Goal: Contribute content: Add original content to the website for others to see

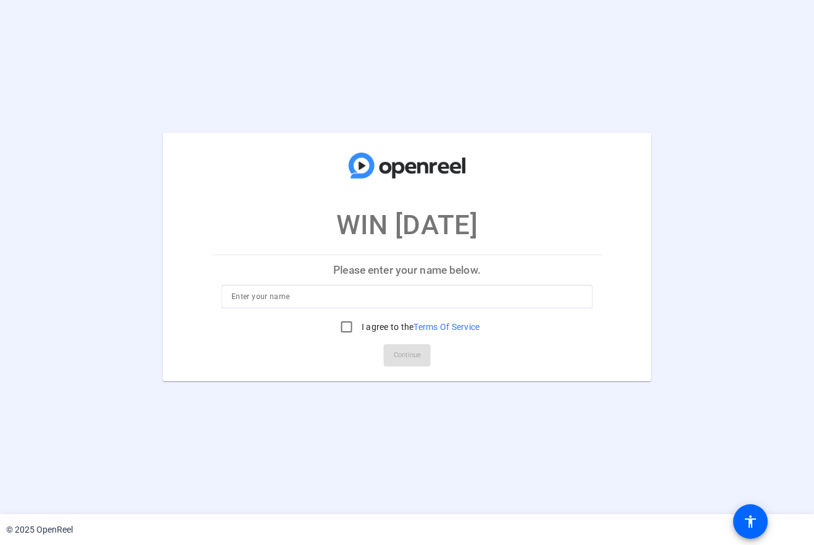
click at [88, 290] on div "WIN [DATE] Please enter your name below. I agree to the Terms Of Service Contin…" at bounding box center [407, 257] width 814 height 248
click at [272, 297] on input at bounding box center [407, 296] width 351 height 15
type input "[PERSON_NAME]"
click at [344, 325] on input "I agree to the Terms Of Service" at bounding box center [347, 326] width 25 height 25
checkbox input "true"
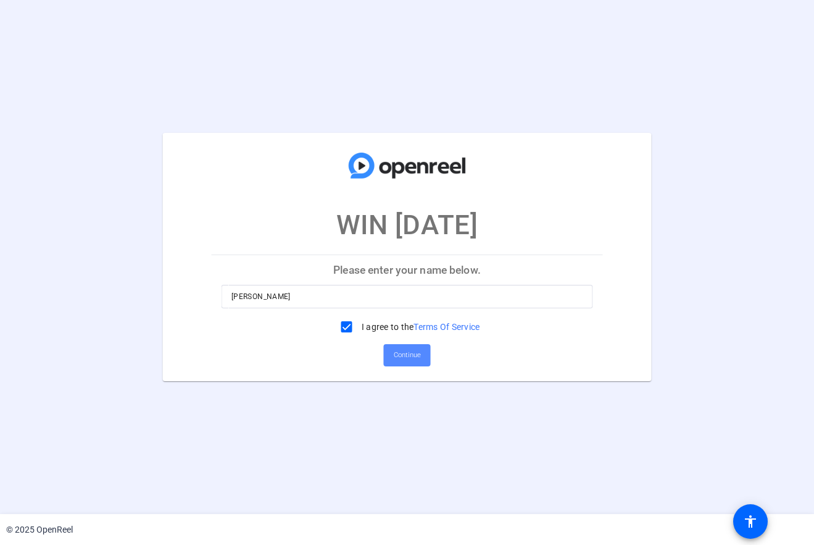
click at [414, 355] on span "Continue" at bounding box center [407, 355] width 27 height 19
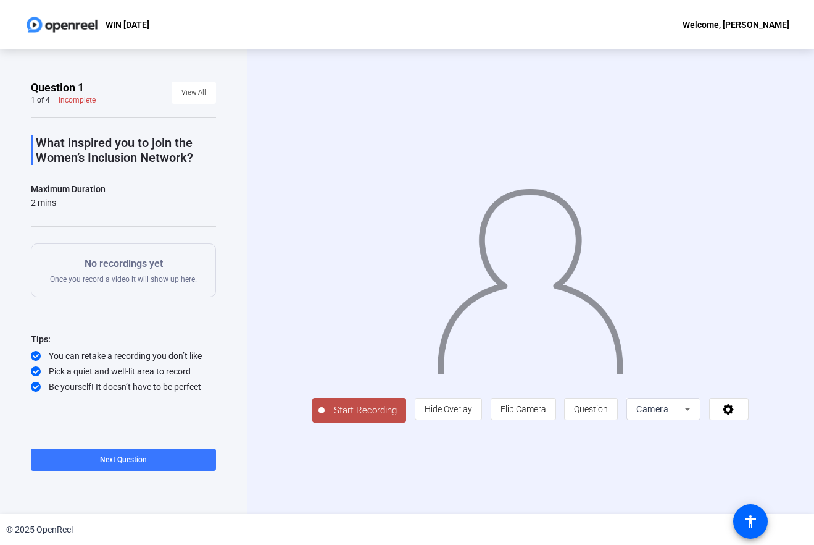
click at [376, 411] on span "Start Recording" at bounding box center [365, 410] width 81 height 14
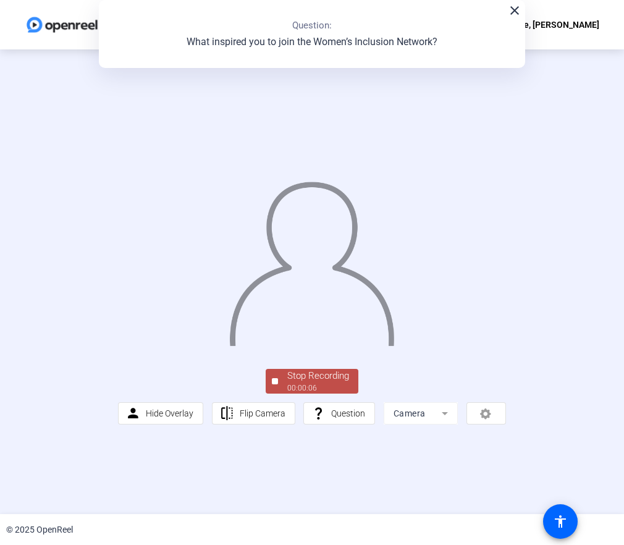
click at [275, 383] on div at bounding box center [275, 381] width 6 height 6
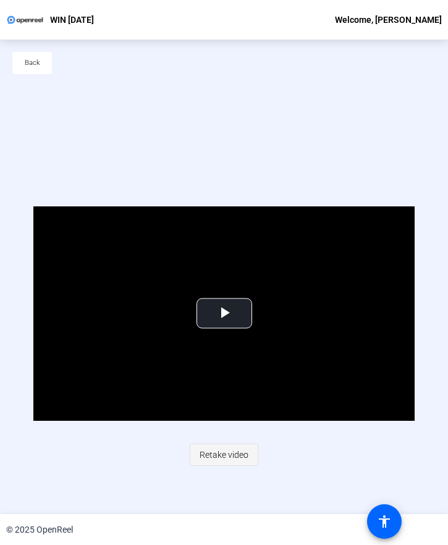
click at [230, 454] on span "Retake video" at bounding box center [223, 454] width 49 height 23
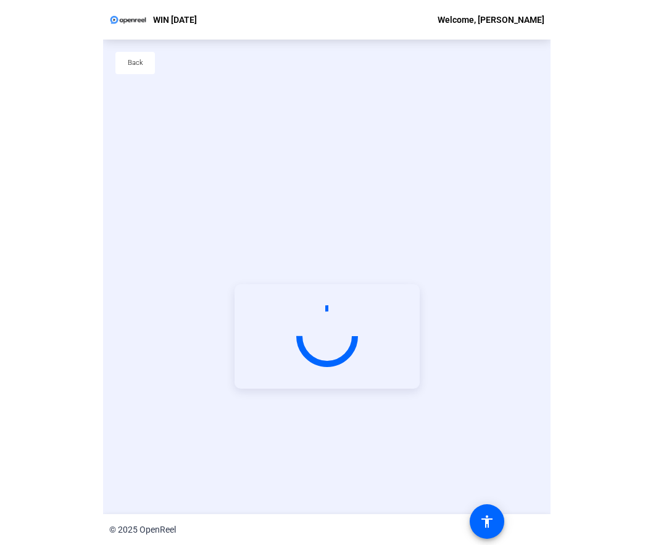
scroll to position [59, 0]
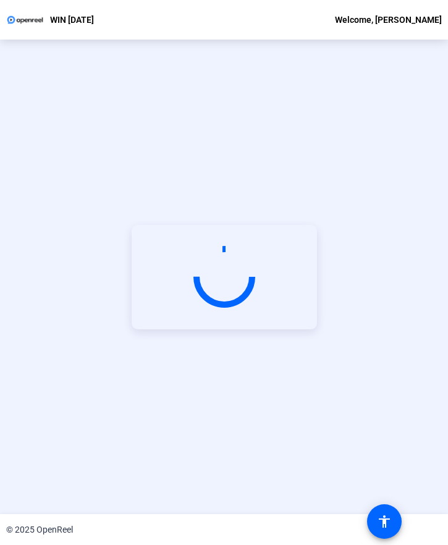
click at [216, 272] on circle at bounding box center [224, 276] width 73 height 73
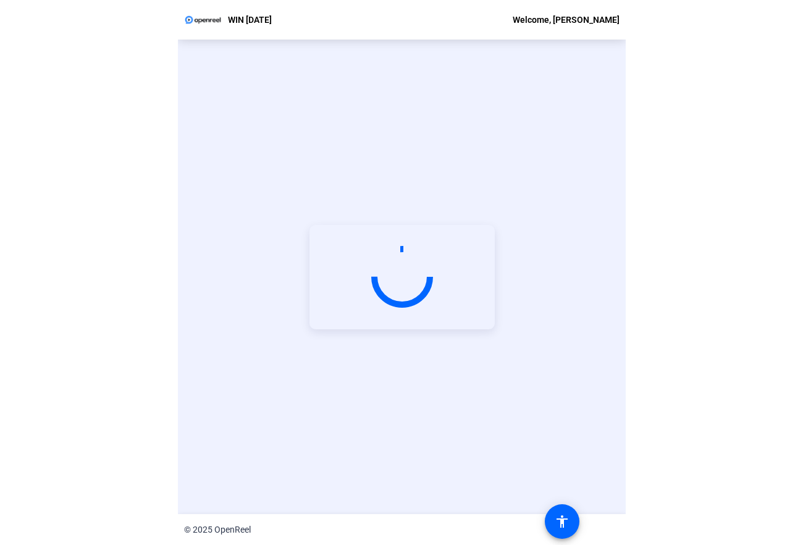
scroll to position [0, 0]
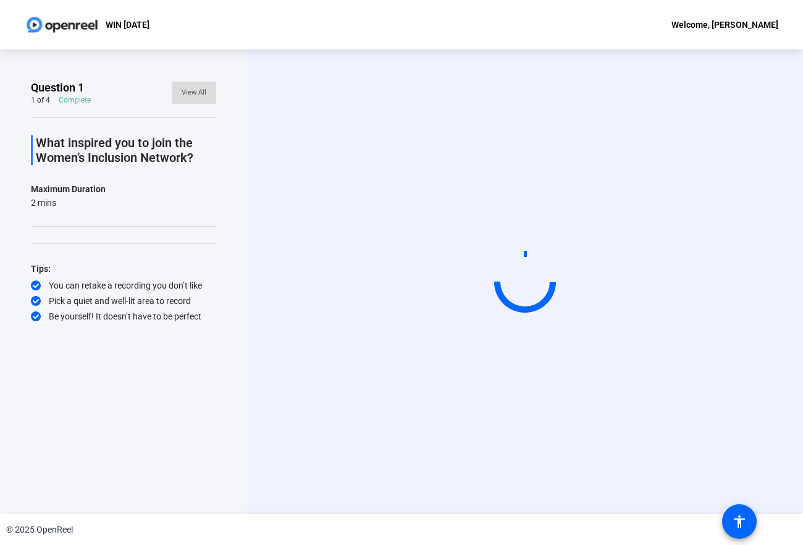
click at [197, 91] on span "View All" at bounding box center [194, 92] width 25 height 19
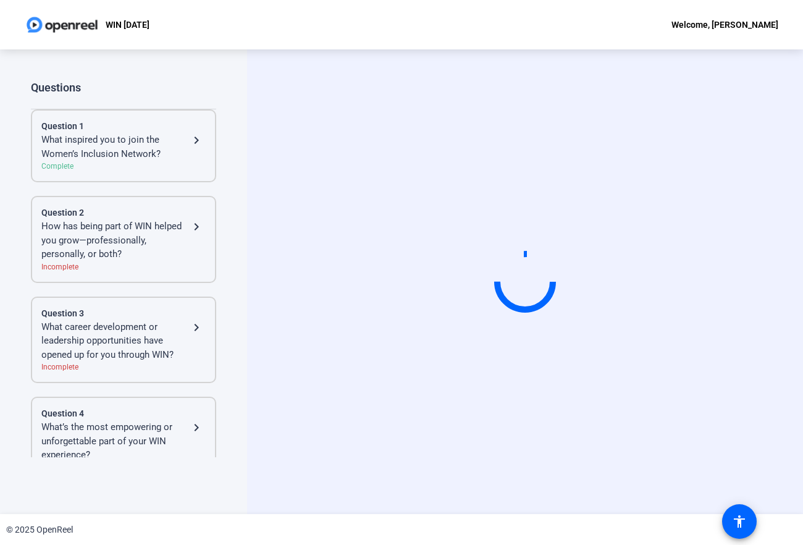
click at [139, 145] on div "What inspired you to join the Women’s Inclusion Network?" at bounding box center [115, 147] width 148 height 28
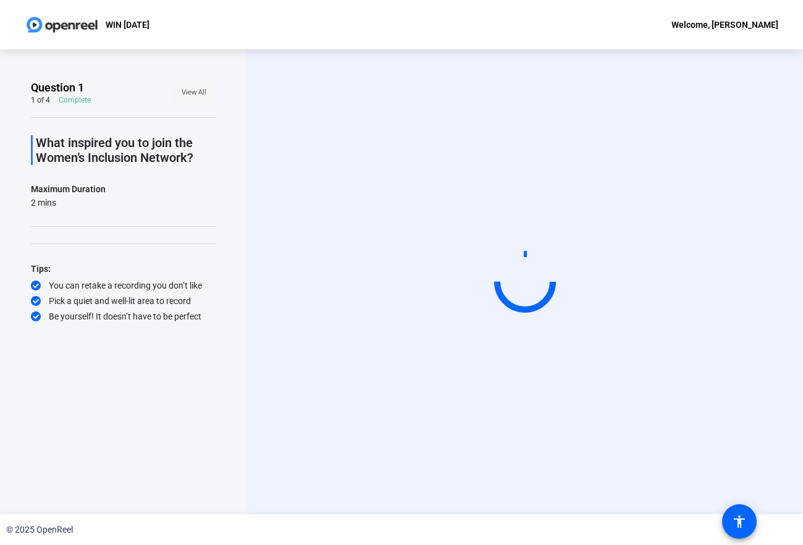
click at [196, 93] on span "View All" at bounding box center [194, 92] width 25 height 19
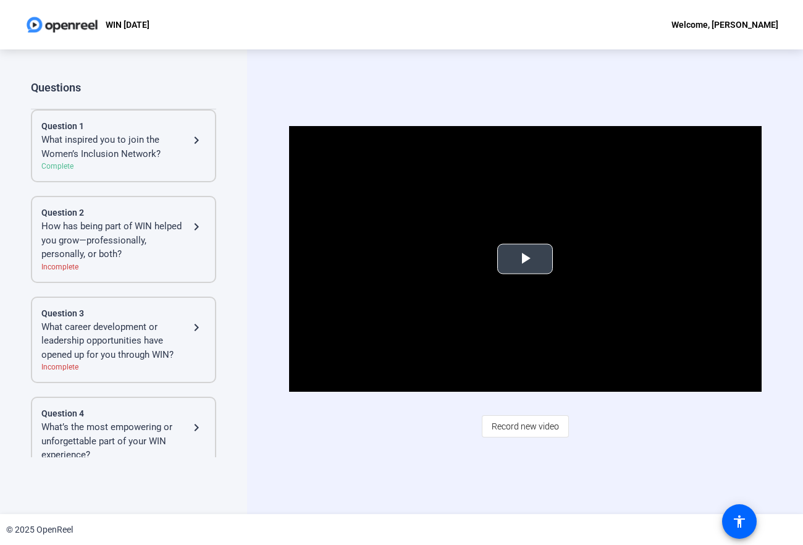
click at [525, 259] on span "Video Player" at bounding box center [525, 259] width 0 height 0
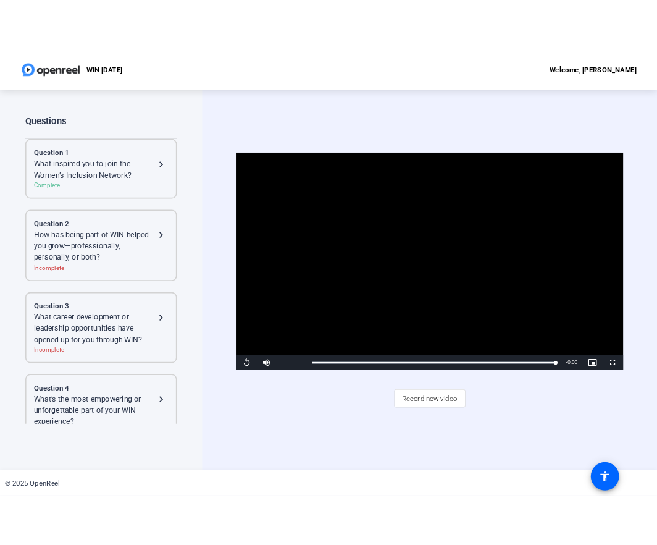
scroll to position [27, 0]
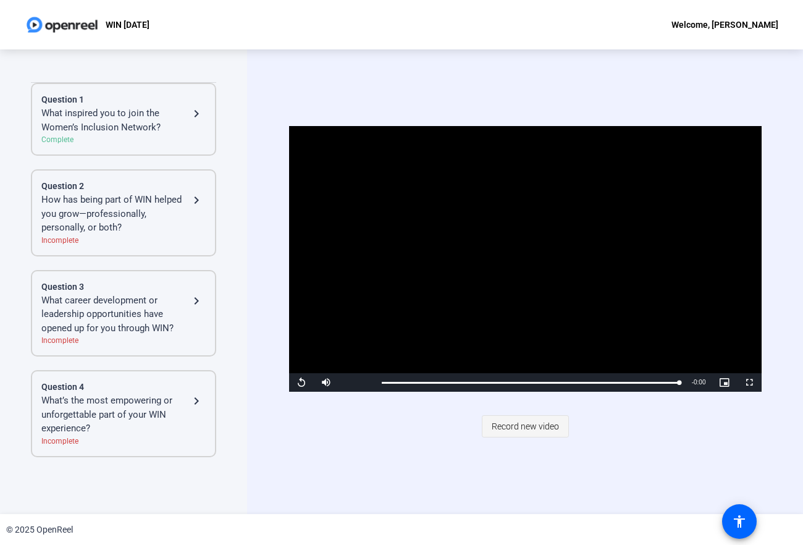
click at [513, 424] on span "Record new video" at bounding box center [524, 425] width 67 height 23
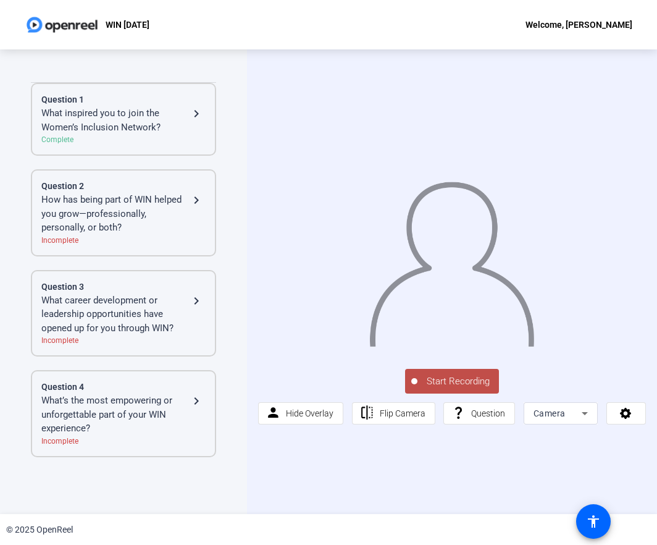
click at [191, 112] on mat-icon "navigate_next" at bounding box center [196, 113] width 15 height 15
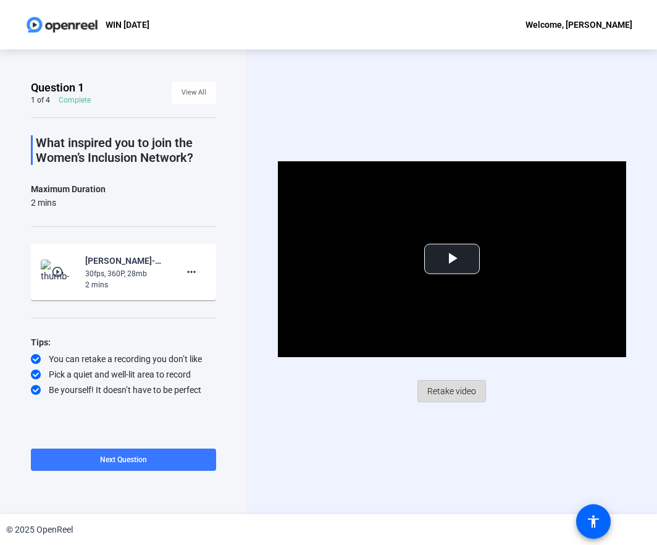
click at [454, 392] on span "Retake video" at bounding box center [451, 390] width 49 height 23
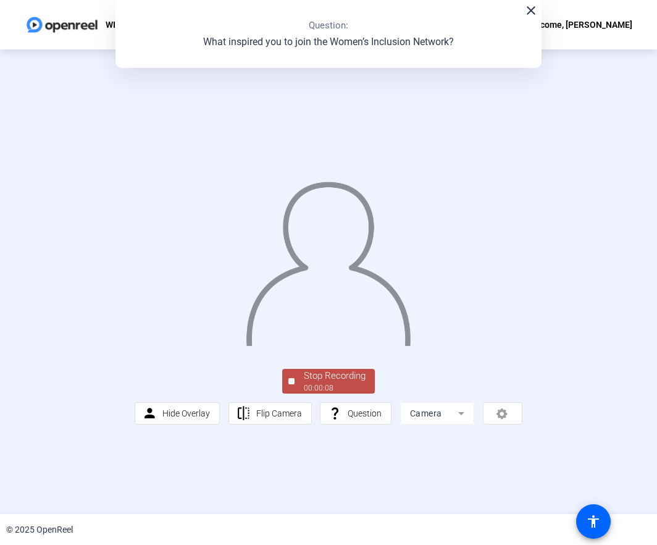
click at [351, 385] on div "00:00:08" at bounding box center [335, 387] width 62 height 11
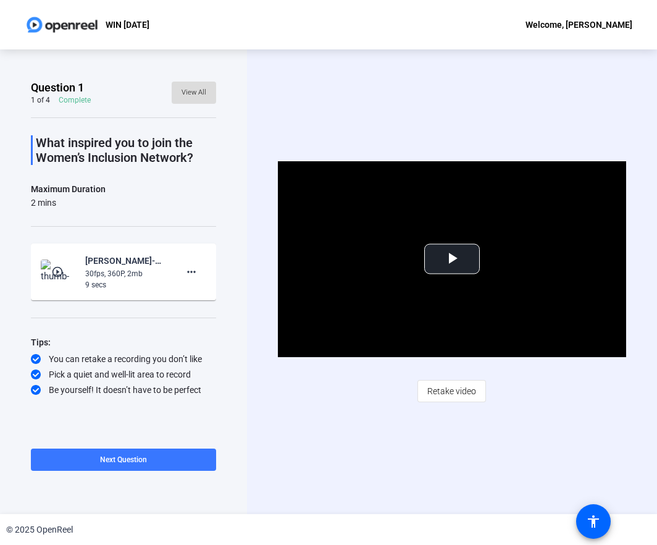
click at [205, 89] on span "View All" at bounding box center [194, 92] width 25 height 19
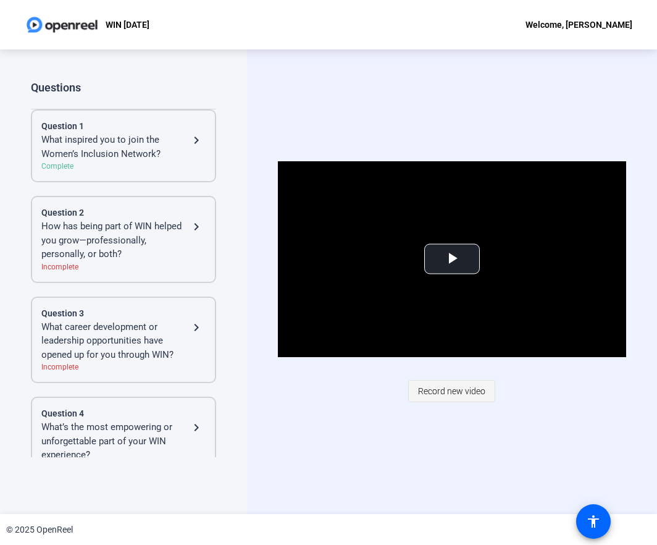
click at [474, 387] on span "Record new video" at bounding box center [451, 390] width 67 height 23
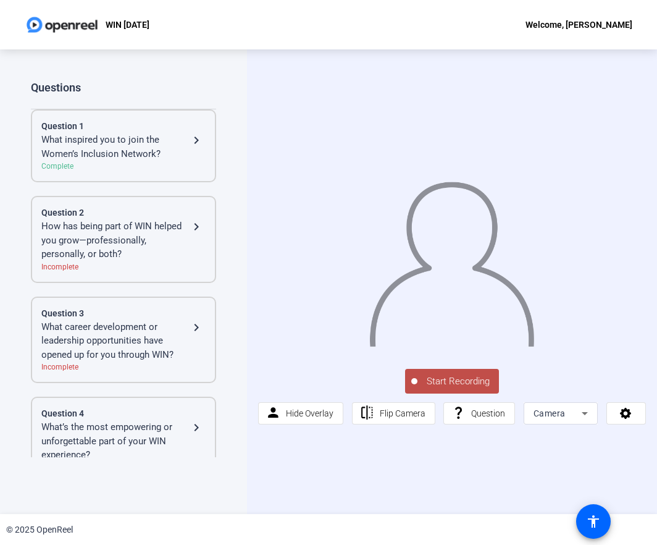
click at [485, 377] on span "Start Recording" at bounding box center [457, 381] width 81 height 14
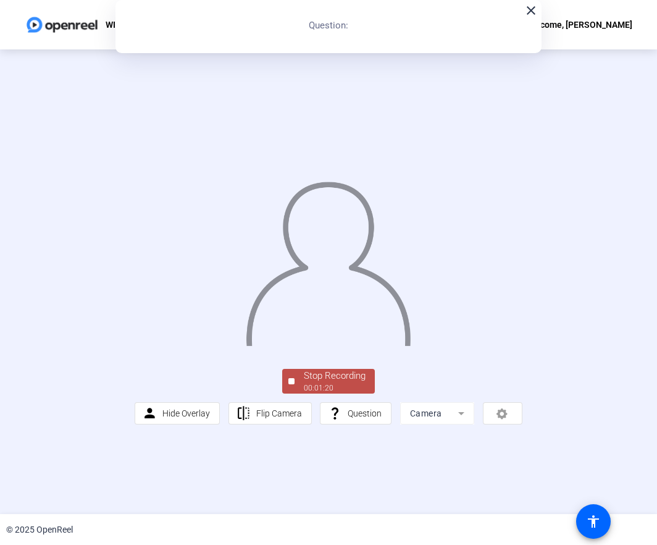
click at [353, 374] on div "Stop Recording" at bounding box center [335, 376] width 62 height 14
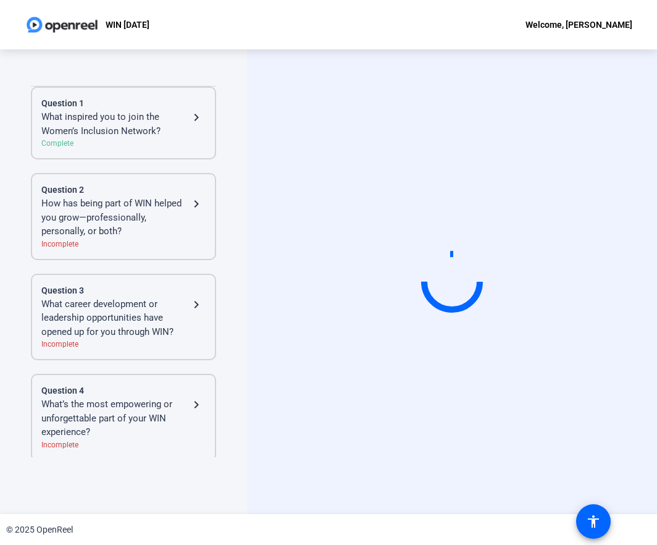
scroll to position [27, 0]
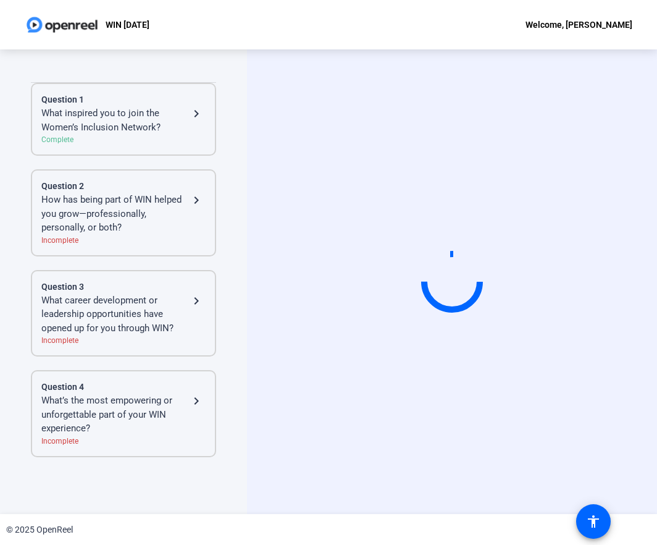
click at [143, 407] on div "What’s the most empowering or unforgettable part of your WIN experience?" at bounding box center [115, 414] width 148 height 42
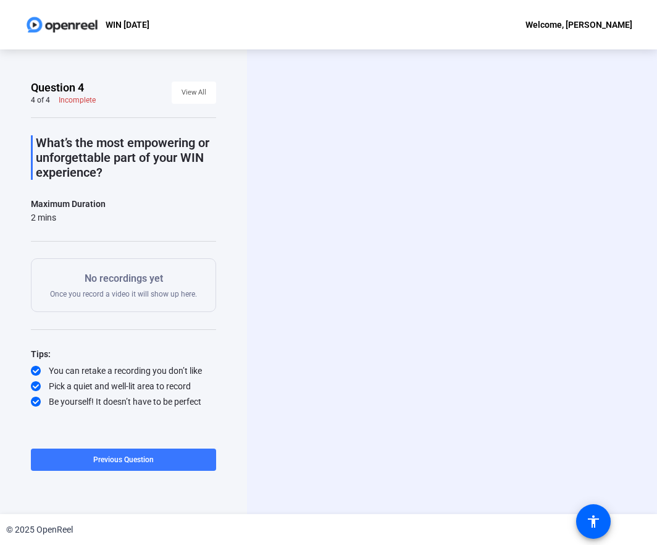
scroll to position [0, 0]
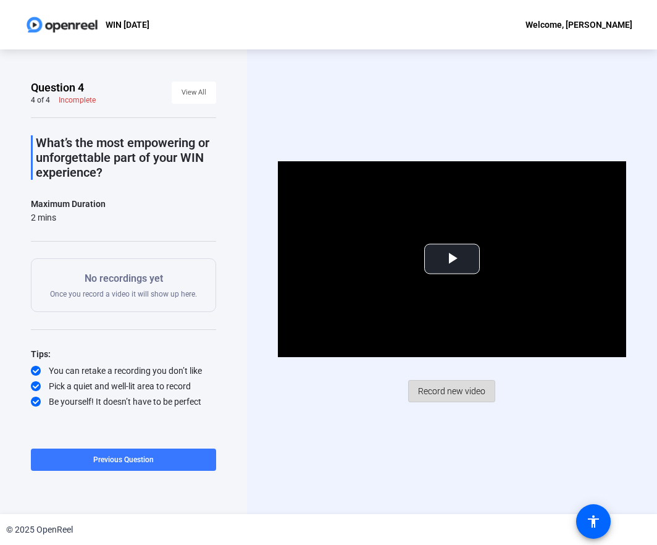
click at [483, 376] on span at bounding box center [452, 391] width 86 height 30
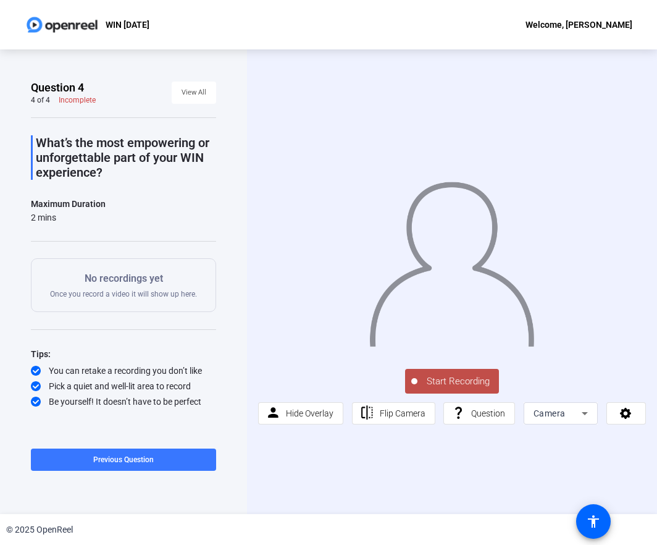
click at [464, 378] on span "Start Recording" at bounding box center [457, 381] width 81 height 14
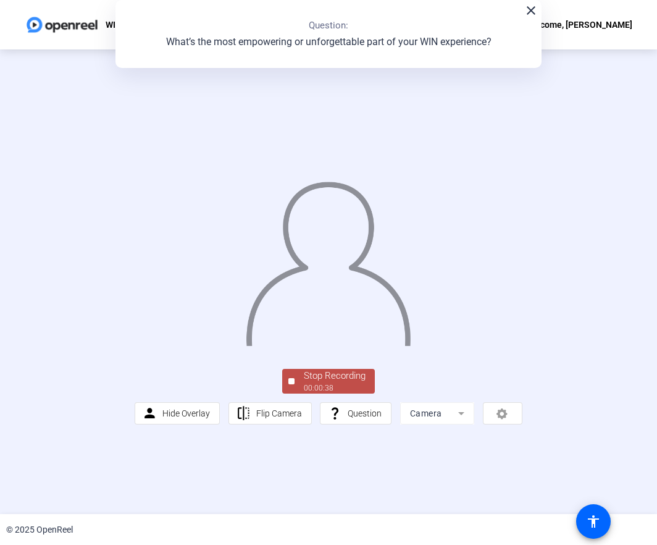
click at [334, 378] on div "Stop Recording" at bounding box center [335, 376] width 62 height 14
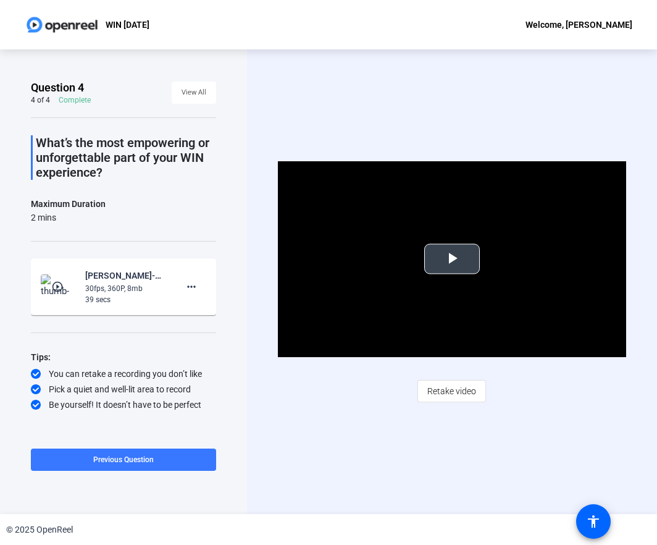
click at [452, 259] on span "Video Player" at bounding box center [452, 259] width 0 height 0
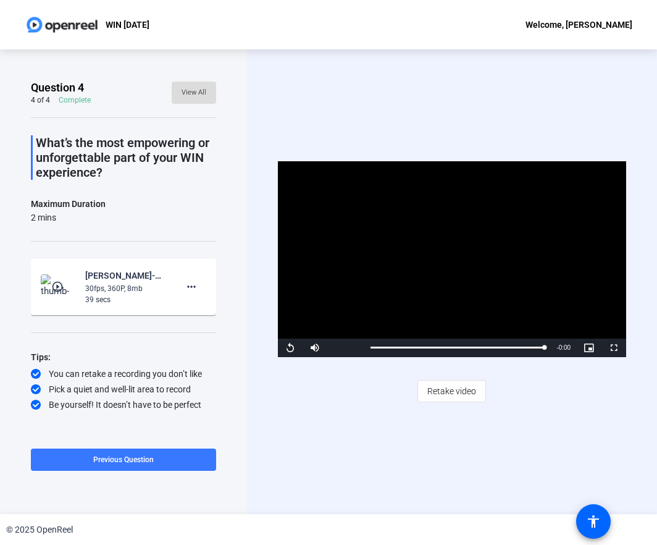
click at [198, 88] on span "View All" at bounding box center [194, 92] width 25 height 19
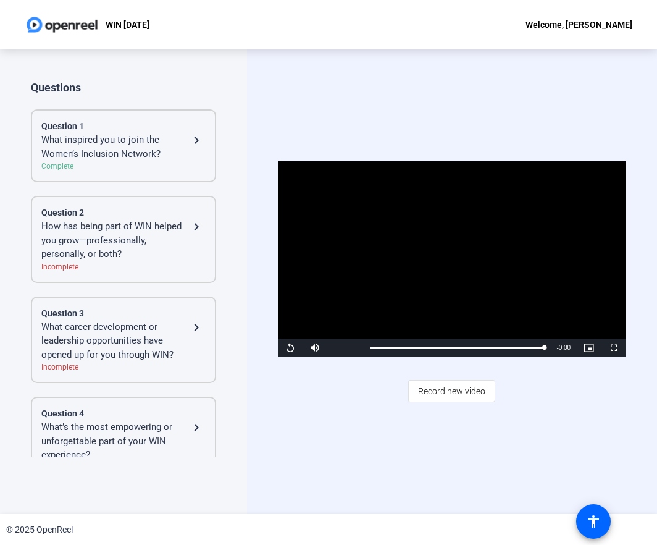
click at [120, 148] on div "What inspired you to join the Women’s Inclusion Network?" at bounding box center [115, 147] width 148 height 28
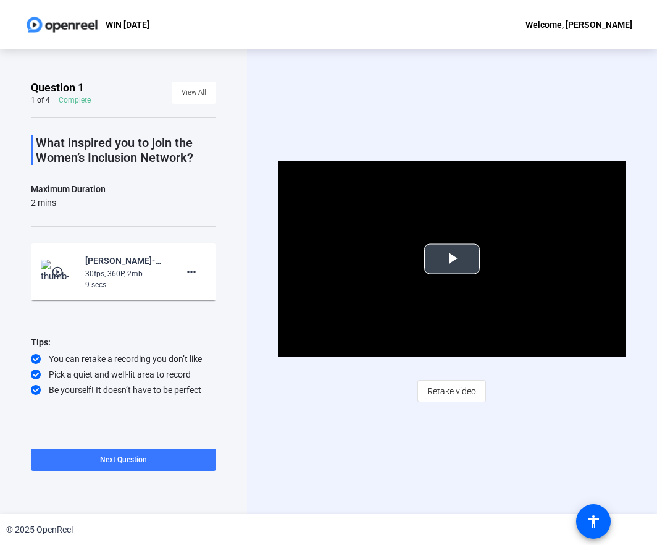
click at [452, 259] on span "Video Player" at bounding box center [452, 259] width 0 height 0
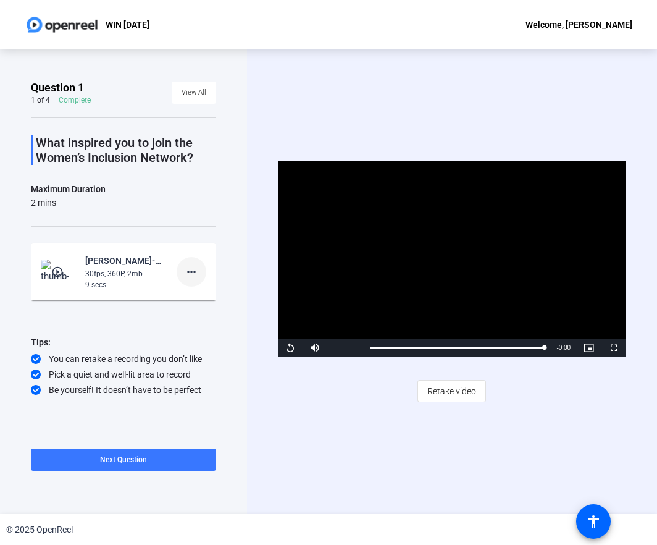
click at [193, 274] on mat-icon "more_horiz" at bounding box center [191, 271] width 15 height 15
click at [199, 299] on span "Delete clip" at bounding box center [210, 297] width 49 height 15
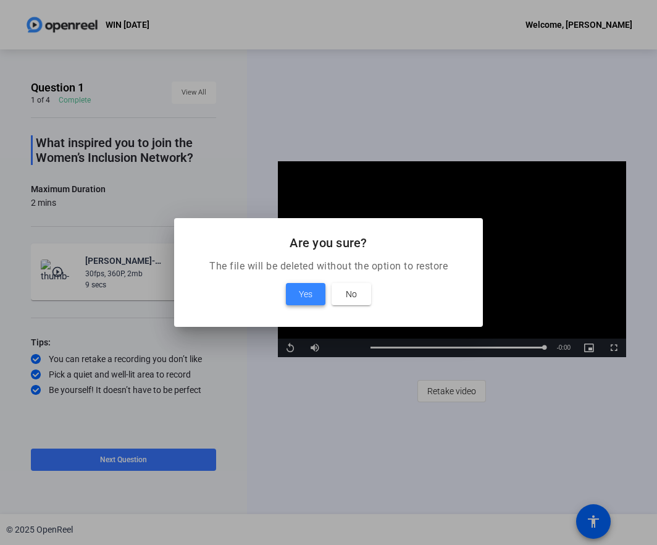
click at [304, 296] on span "Yes" at bounding box center [306, 293] width 14 height 15
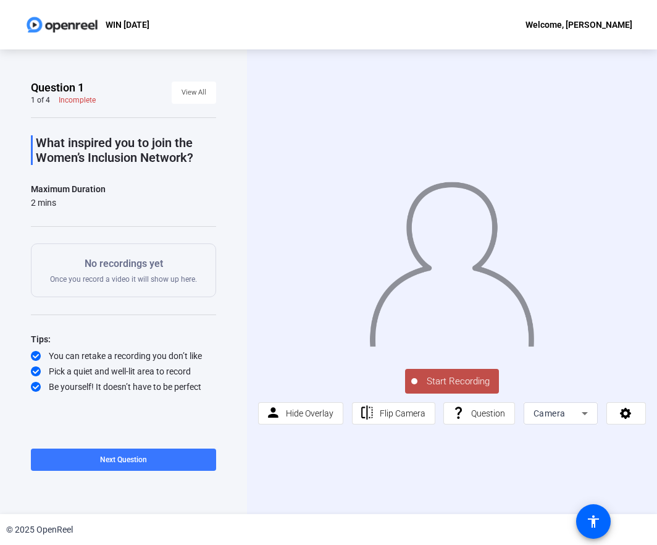
click at [461, 378] on span "Start Recording" at bounding box center [457, 381] width 81 height 14
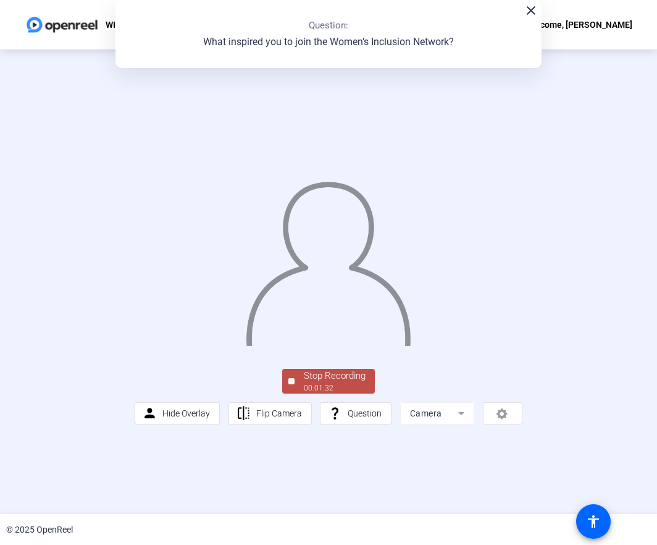
click at [362, 382] on div "Stop Recording" at bounding box center [335, 376] width 62 height 14
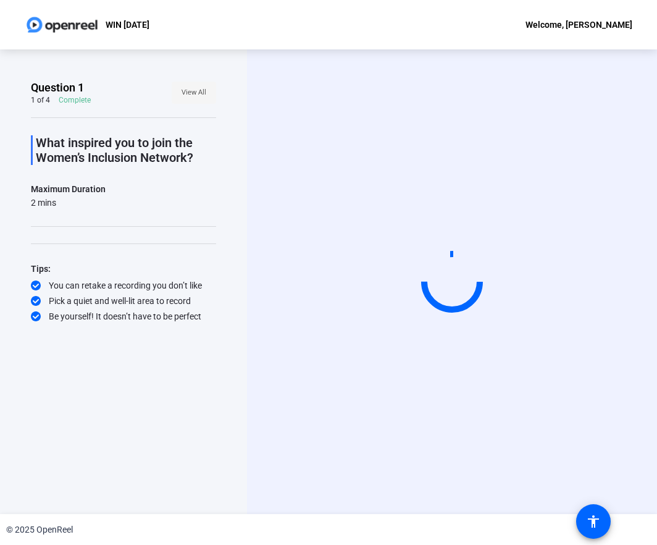
click at [198, 91] on span "View All" at bounding box center [194, 92] width 25 height 19
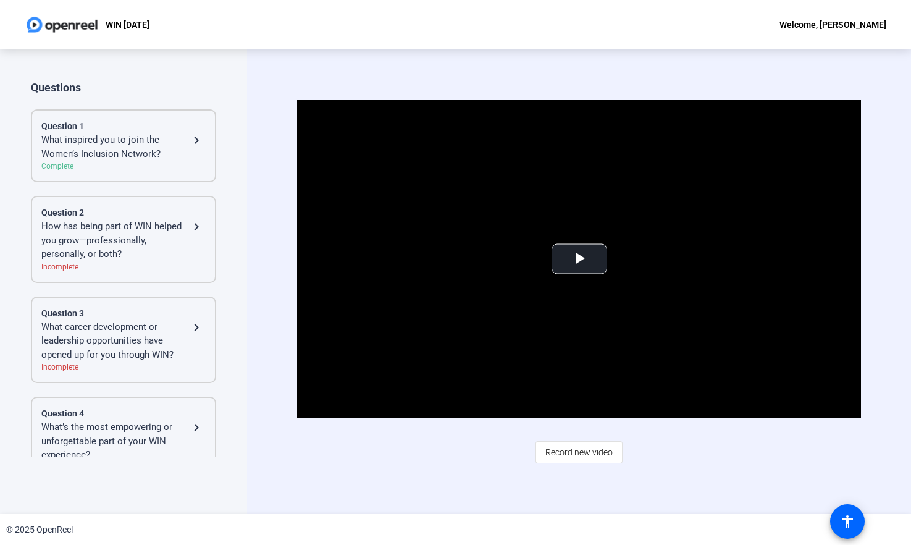
scroll to position [27, 0]
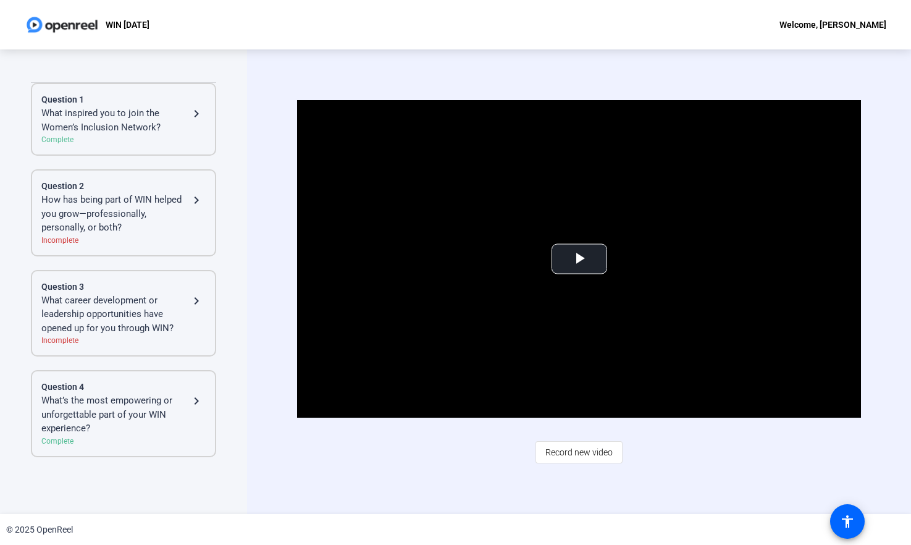
click at [193, 114] on mat-icon "navigate_next" at bounding box center [196, 113] width 15 height 15
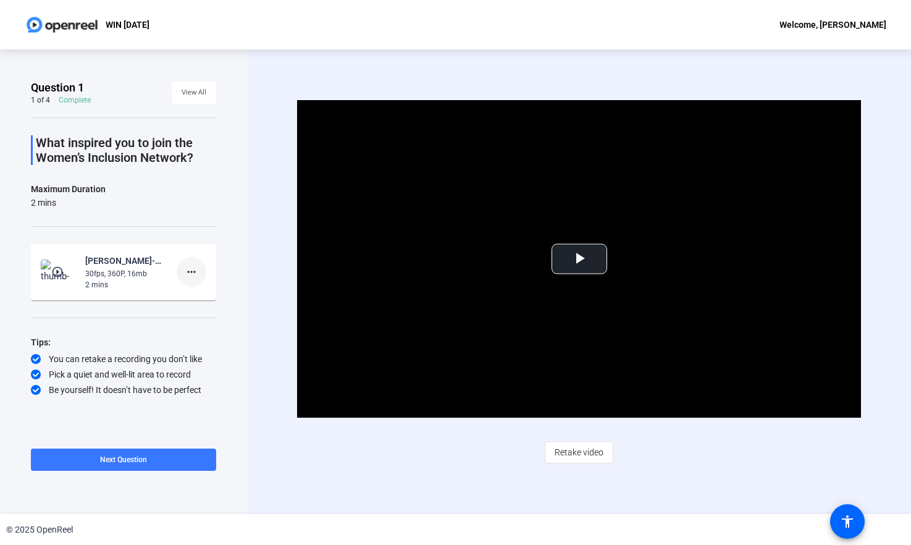
click at [193, 271] on mat-icon "more_horiz" at bounding box center [191, 271] width 15 height 15
click at [238, 253] on div at bounding box center [455, 272] width 911 height 545
click at [201, 91] on span "View All" at bounding box center [194, 92] width 25 height 19
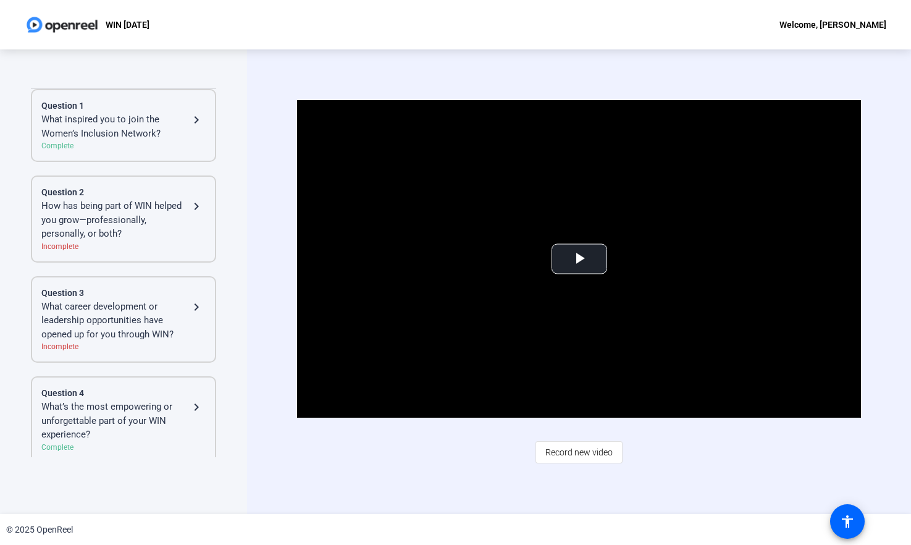
scroll to position [27, 0]
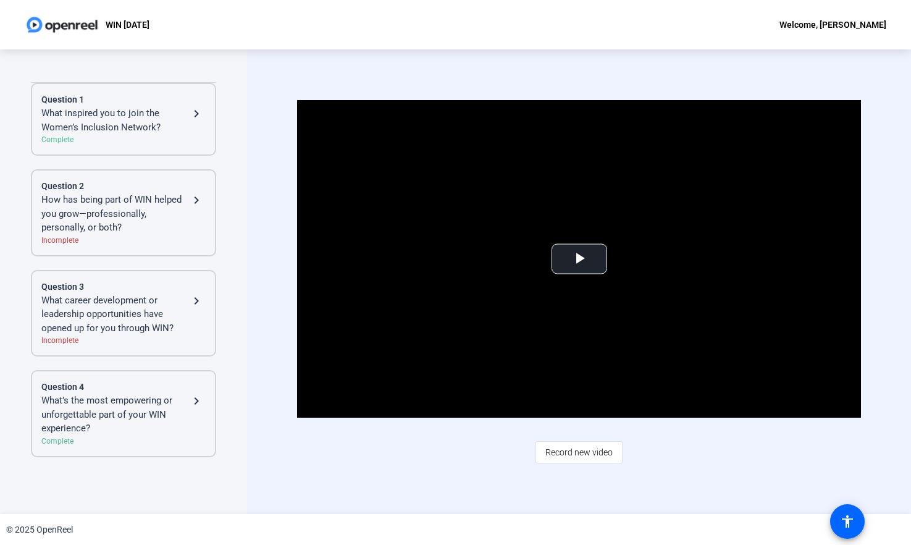
click at [193, 399] on mat-icon "navigate_next" at bounding box center [196, 400] width 15 height 15
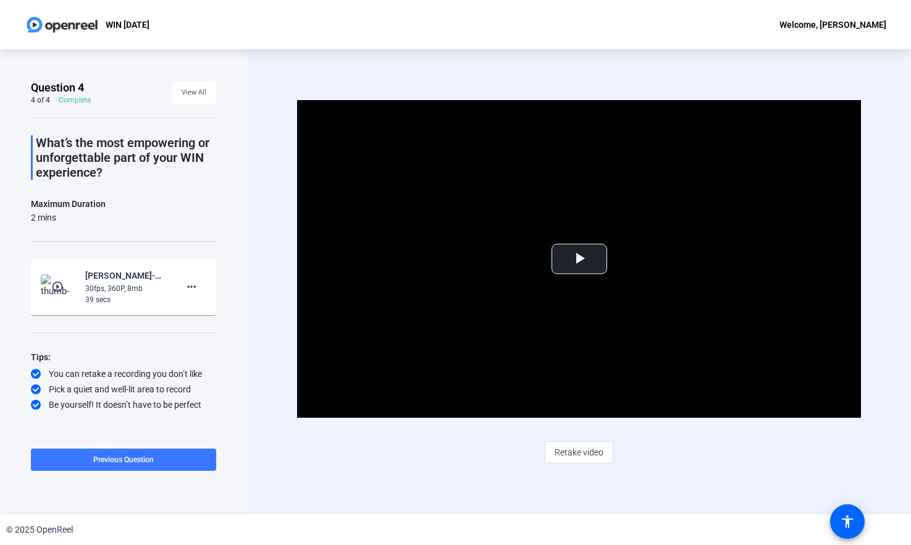
scroll to position [0, 0]
click at [191, 286] on mat-icon "more_horiz" at bounding box center [191, 286] width 15 height 15
click at [236, 275] on div at bounding box center [455, 272] width 911 height 545
click at [198, 94] on span "View All" at bounding box center [194, 92] width 25 height 19
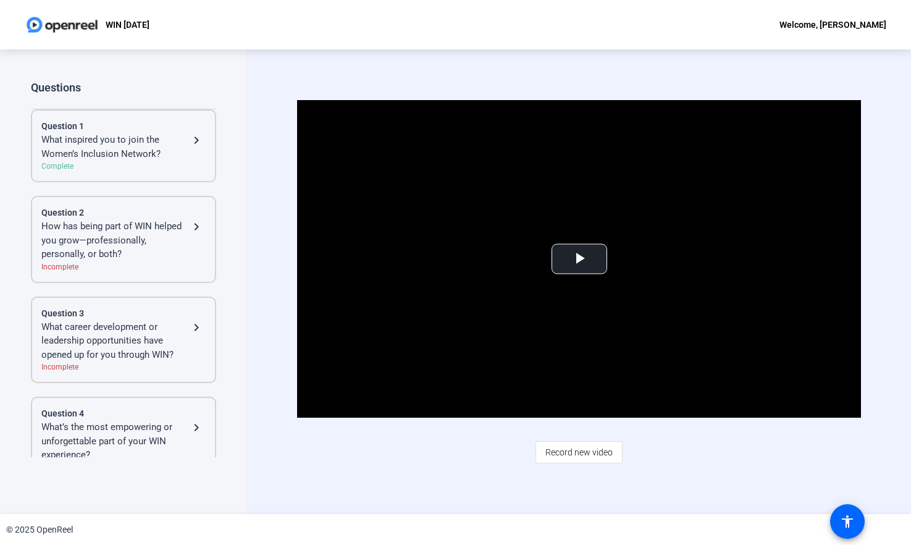
click at [191, 139] on mat-icon "navigate_next" at bounding box center [196, 140] width 15 height 15
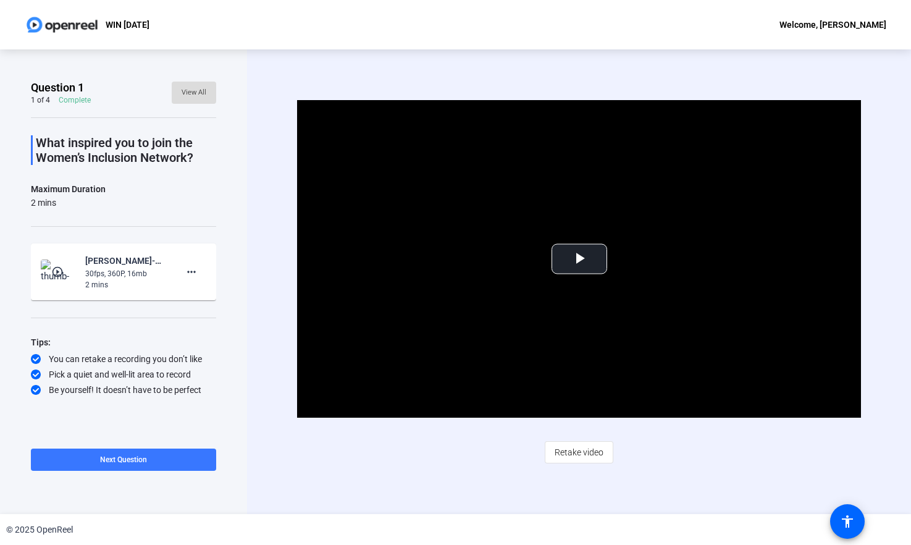
click at [192, 90] on span "View All" at bounding box center [194, 92] width 25 height 19
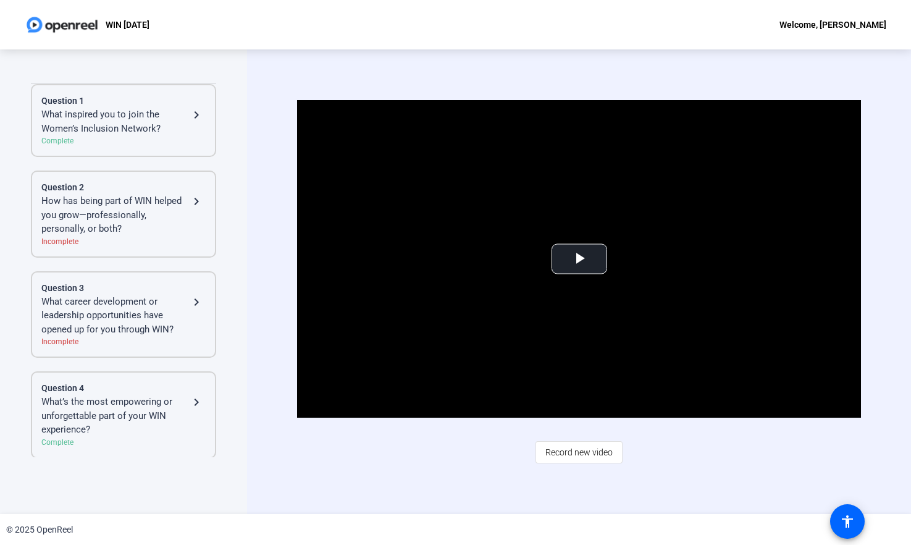
scroll to position [27, 0]
click at [665, 488] on div "Video Player is loading. Play Video Play Mute Current Time 0:00 / Duration 1:32…" at bounding box center [579, 281] width 664 height 464
click at [190, 113] on mat-icon "navigate_next" at bounding box center [196, 113] width 15 height 15
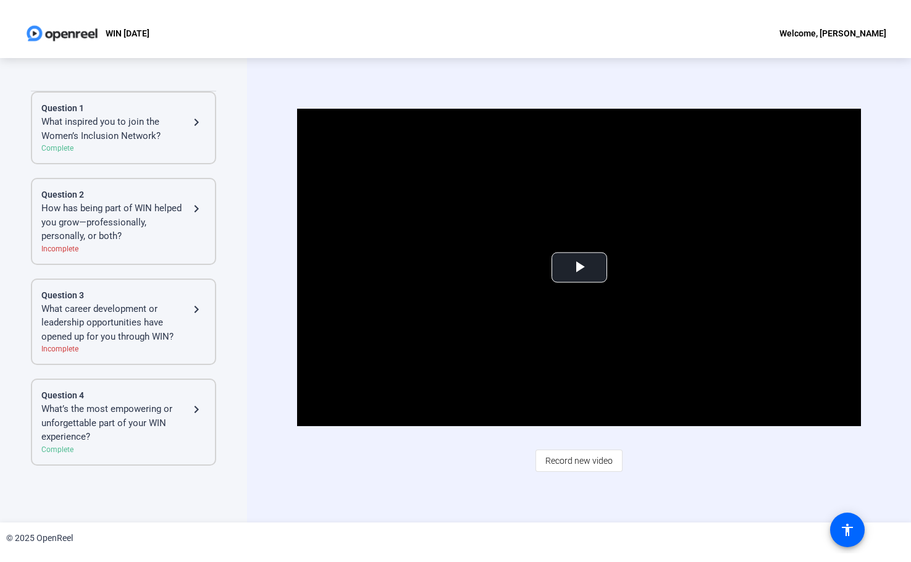
scroll to position [0, 0]
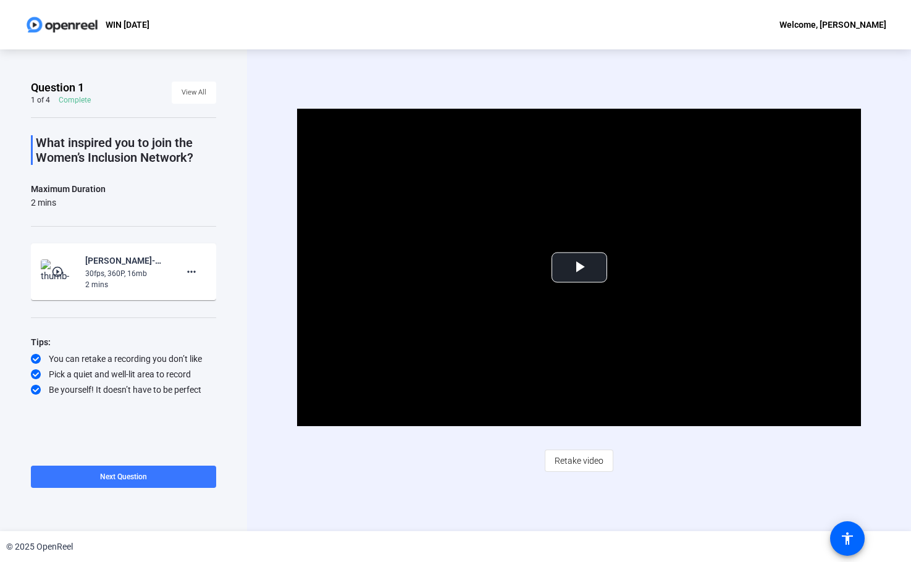
drag, startPoint x: 903, startPoint y: 306, endPoint x: 903, endPoint y: 236, distance: 69.8
click at [814, 236] on div "Video Player is loading. Play Video Play Mute Current Time 0:00 / Duration 1:32…" at bounding box center [579, 290] width 664 height 482
click at [200, 92] on span "View All" at bounding box center [194, 92] width 25 height 19
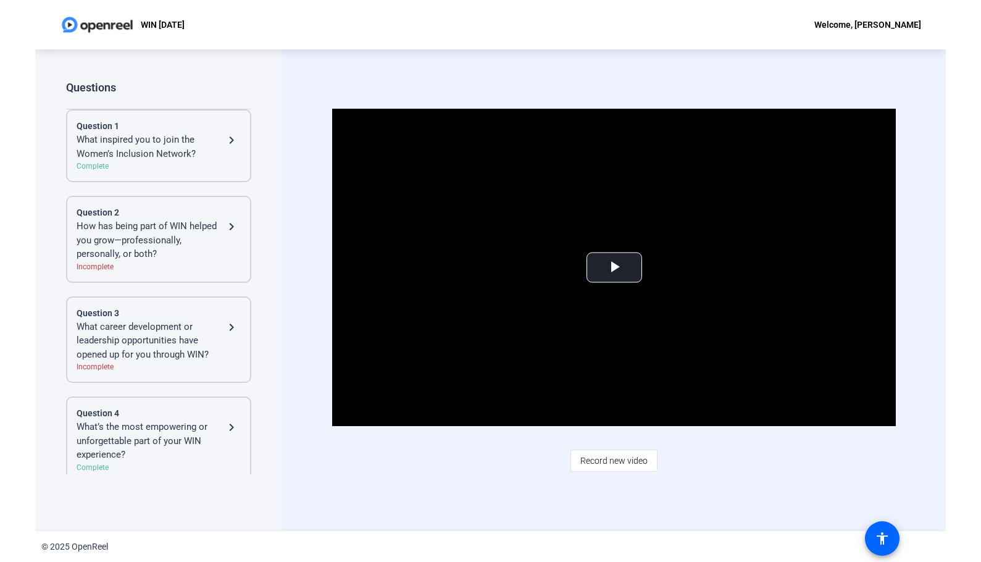
scroll to position [9, 0]
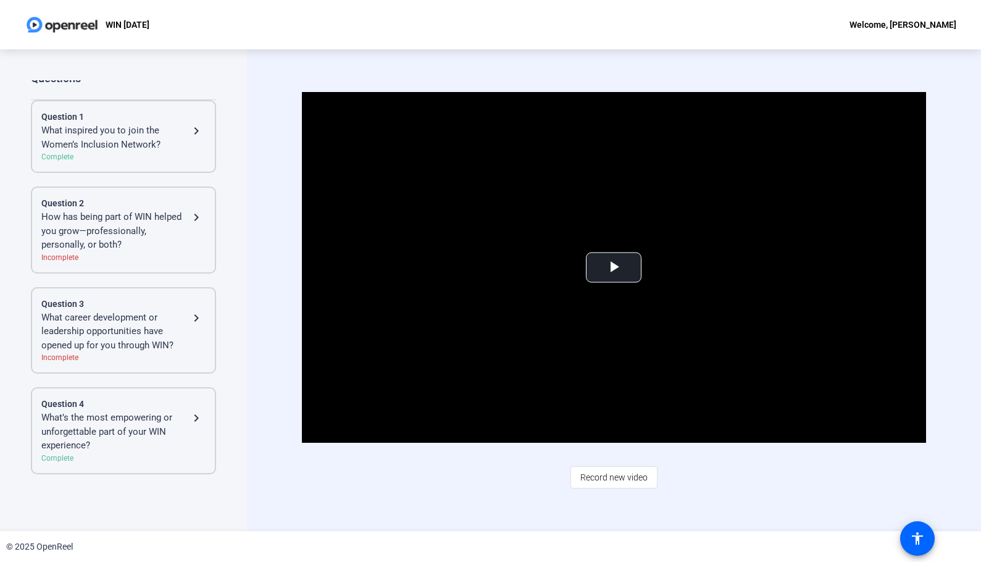
click at [344, 544] on div "© 2025 OpenReel" at bounding box center [490, 546] width 981 height 31
click at [814, 540] on mat-icon "accessibility" at bounding box center [917, 538] width 15 height 15
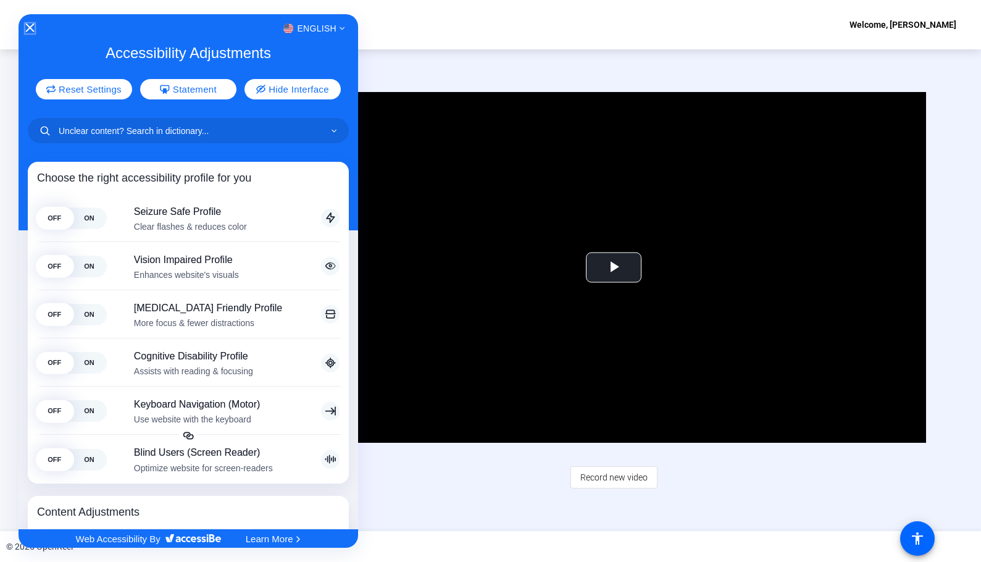
click at [30, 27] on icon "Close Accessibility Interface" at bounding box center [30, 27] width 9 height 9
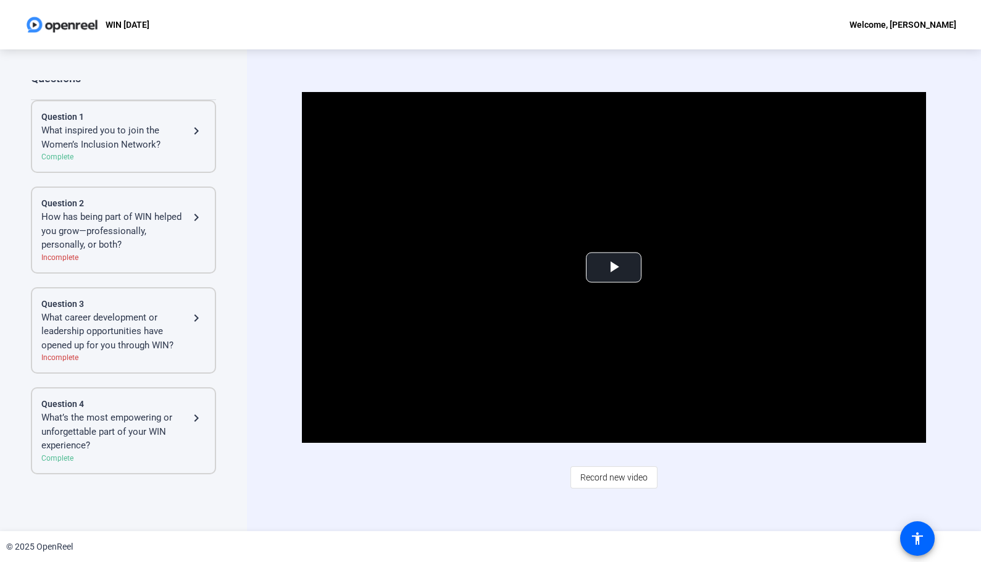
scroll to position [0, 0]
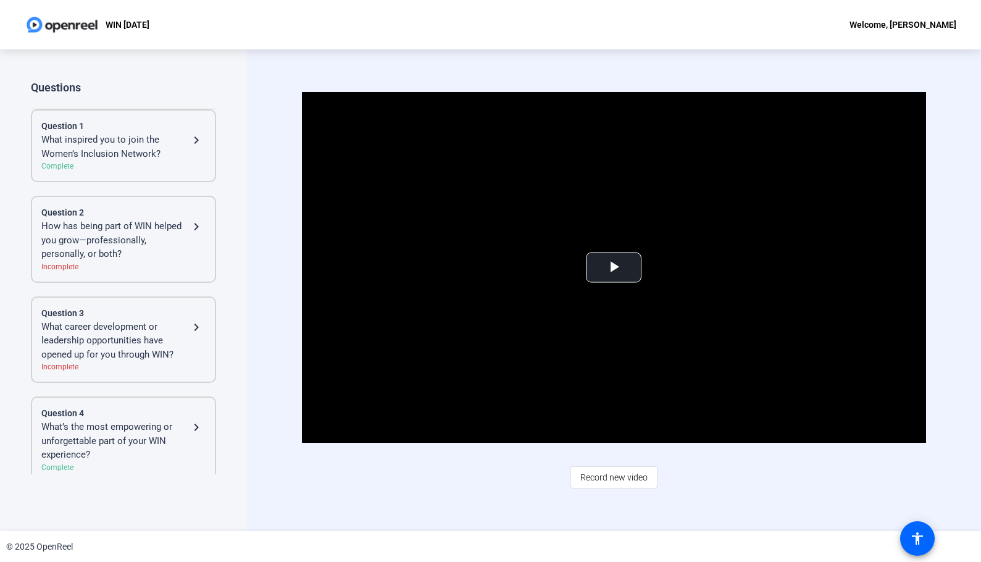
click at [191, 138] on mat-icon "navigate_next" at bounding box center [196, 140] width 15 height 15
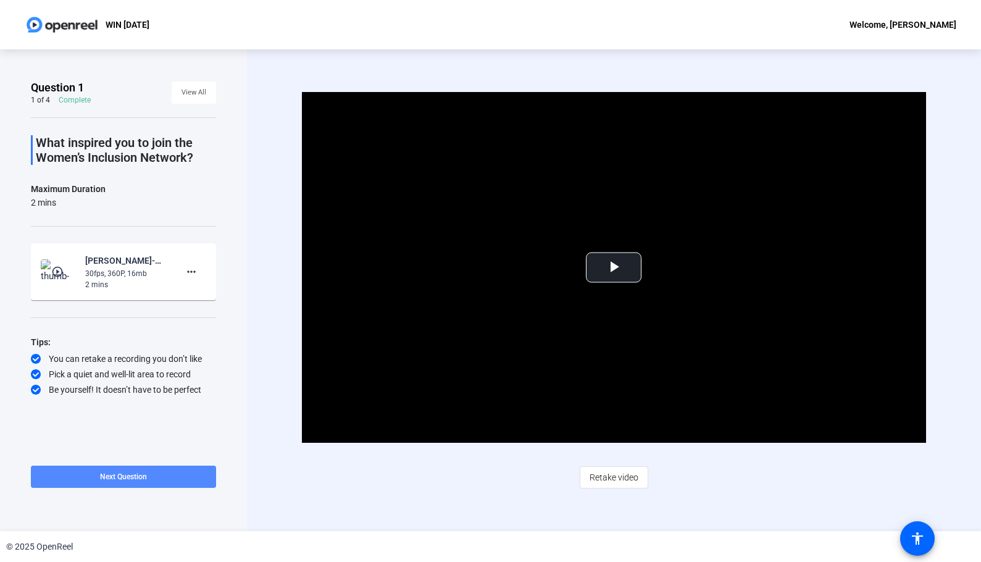
click at [170, 475] on span at bounding box center [123, 477] width 185 height 30
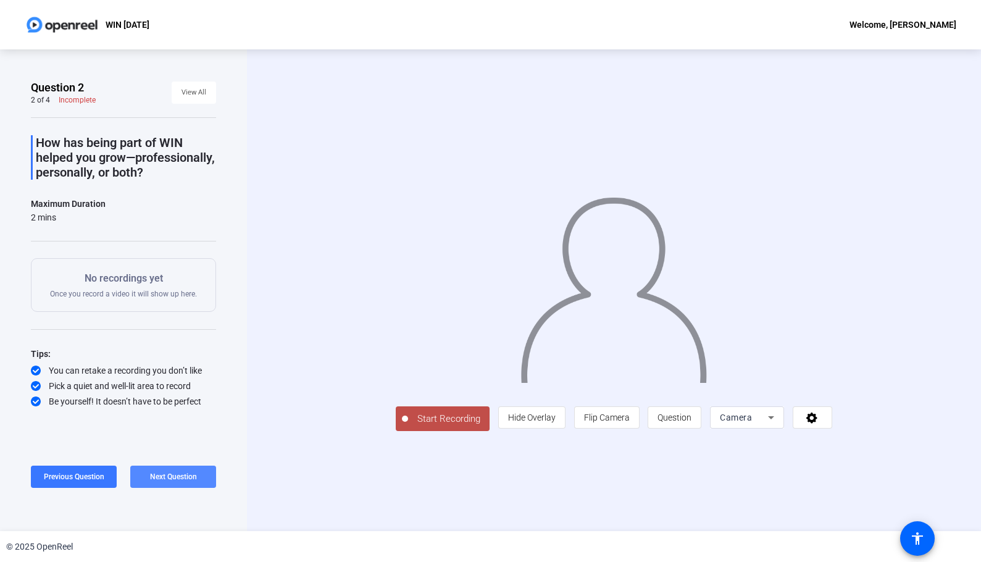
click at [170, 476] on span "Next Question" at bounding box center [173, 476] width 47 height 9
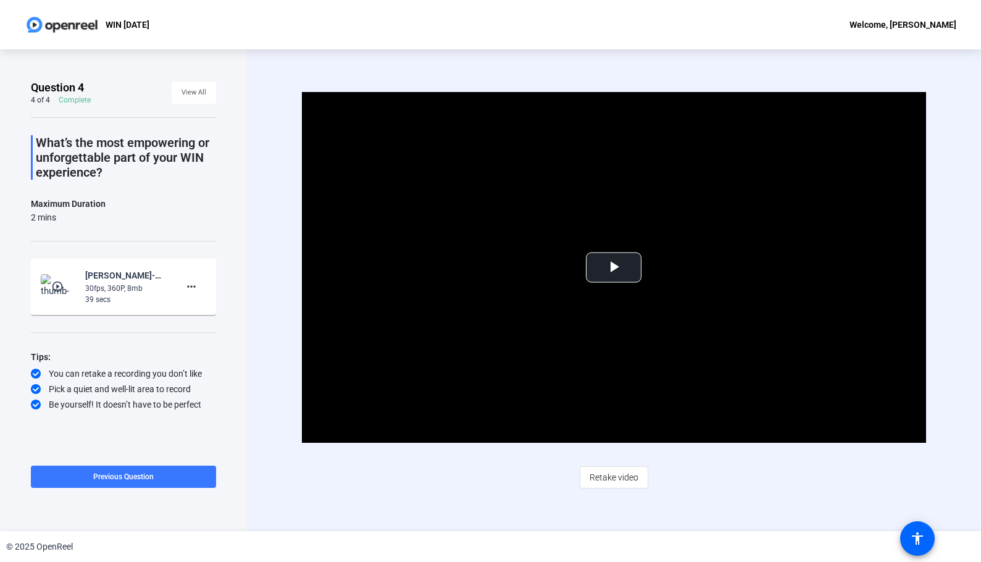
click at [814, 457] on div "Video Player is loading. Play Video Play Mute Current Time 0:00 / Duration 0:38…" at bounding box center [614, 290] width 734 height 482
click at [195, 93] on span "View All" at bounding box center [194, 92] width 25 height 19
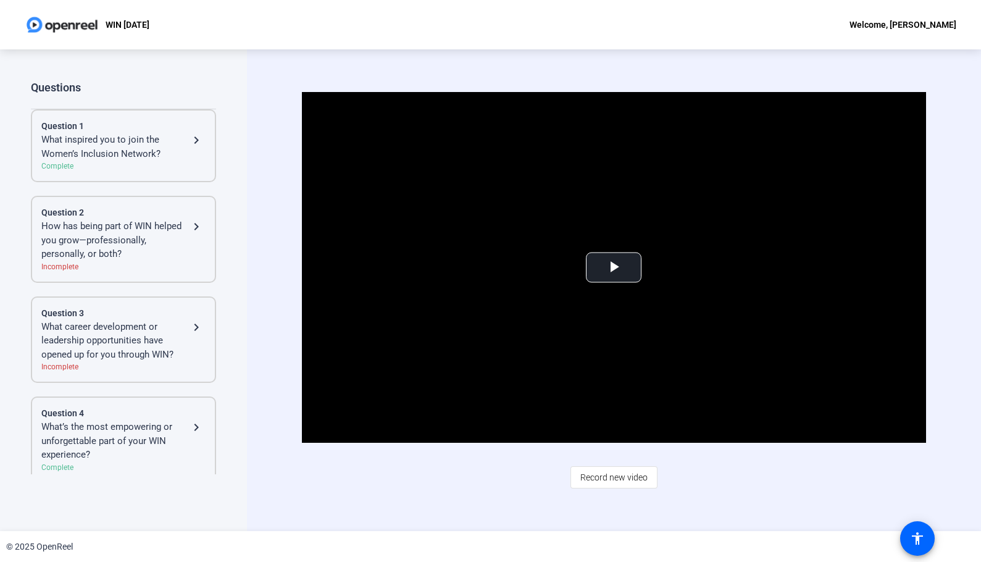
click at [195, 138] on mat-icon "navigate_next" at bounding box center [196, 140] width 15 height 15
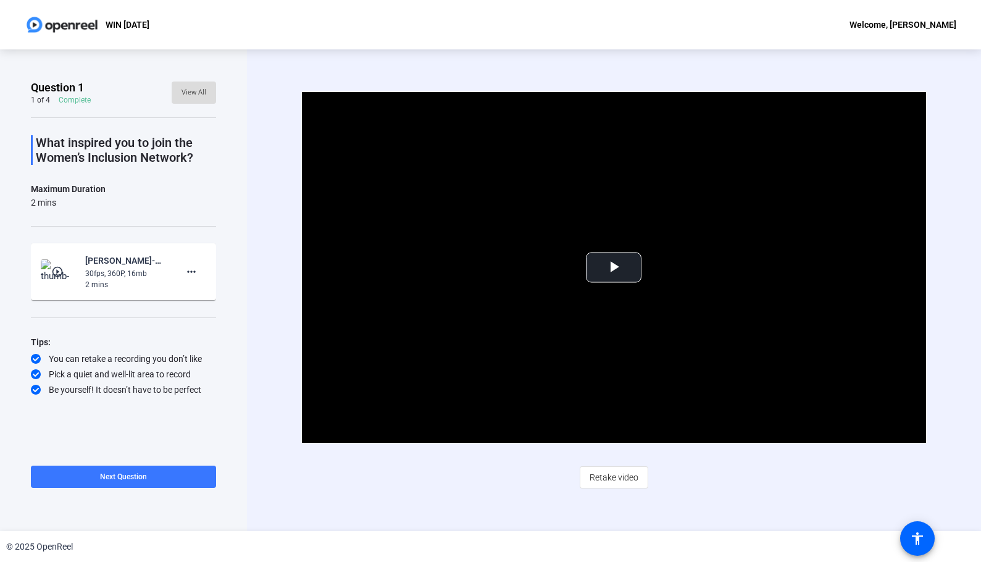
click at [206, 91] on span at bounding box center [194, 93] width 44 height 30
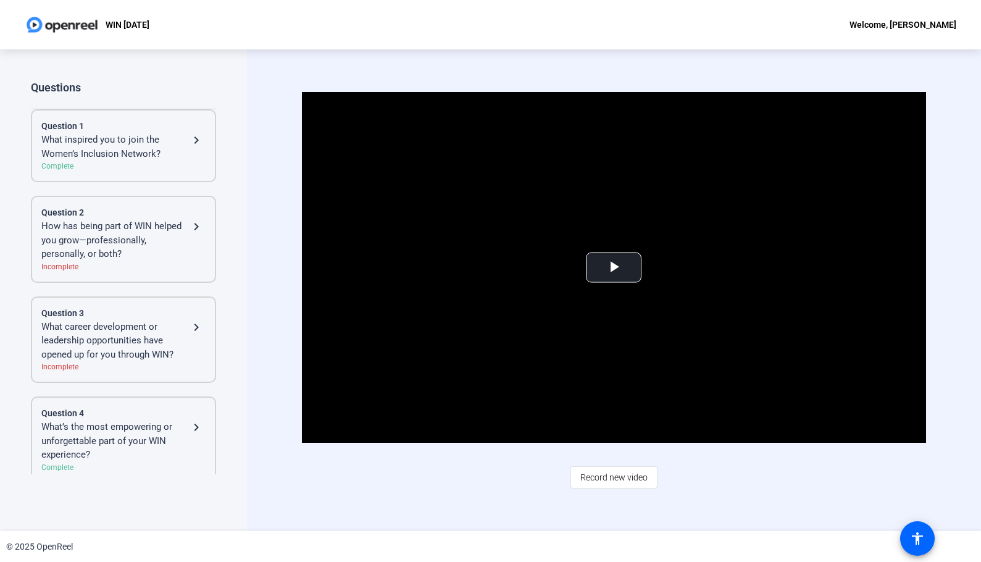
click at [156, 225] on div "How has being part of WIN helped you grow—professionally, personally, or both?" at bounding box center [115, 240] width 148 height 42
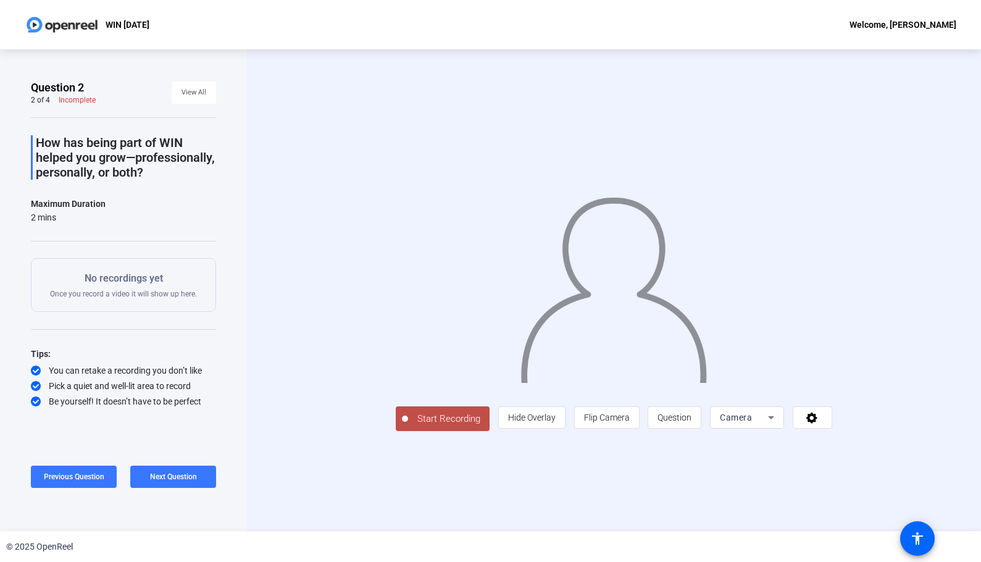
click at [467, 416] on span "Start Recording" at bounding box center [448, 419] width 81 height 14
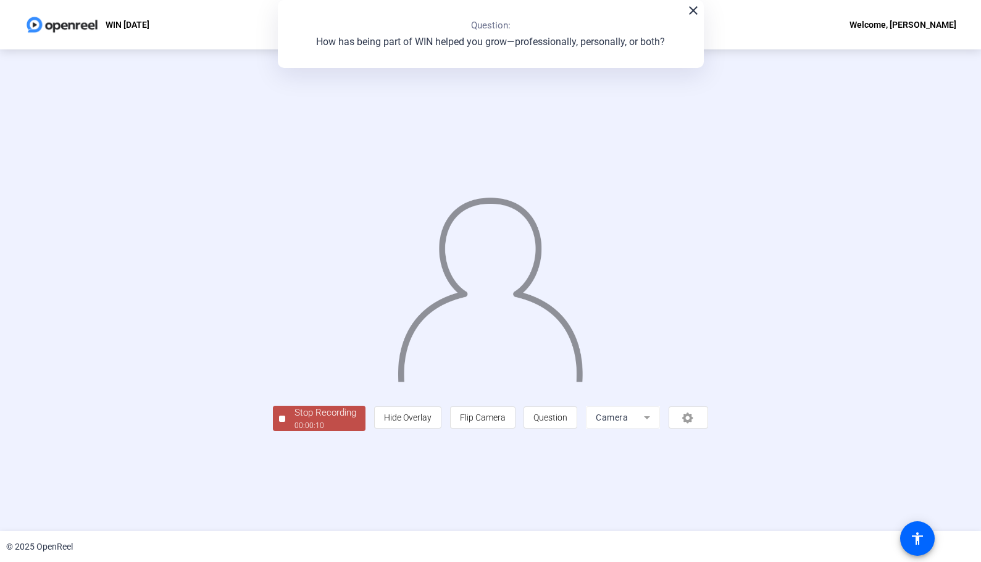
click at [325, 417] on div "Stop Recording" at bounding box center [325, 413] width 62 height 14
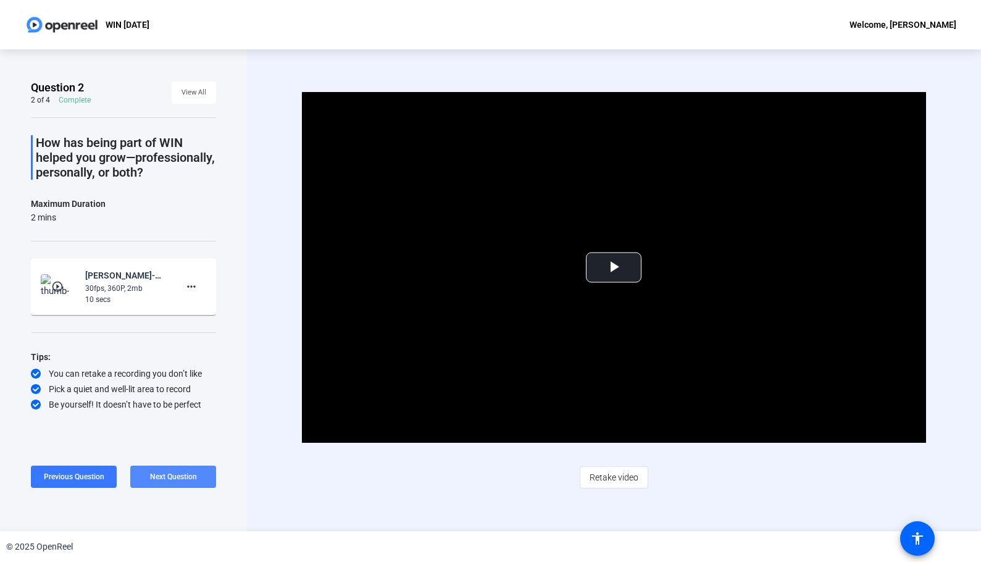
click at [175, 475] on span "Next Question" at bounding box center [173, 476] width 47 height 9
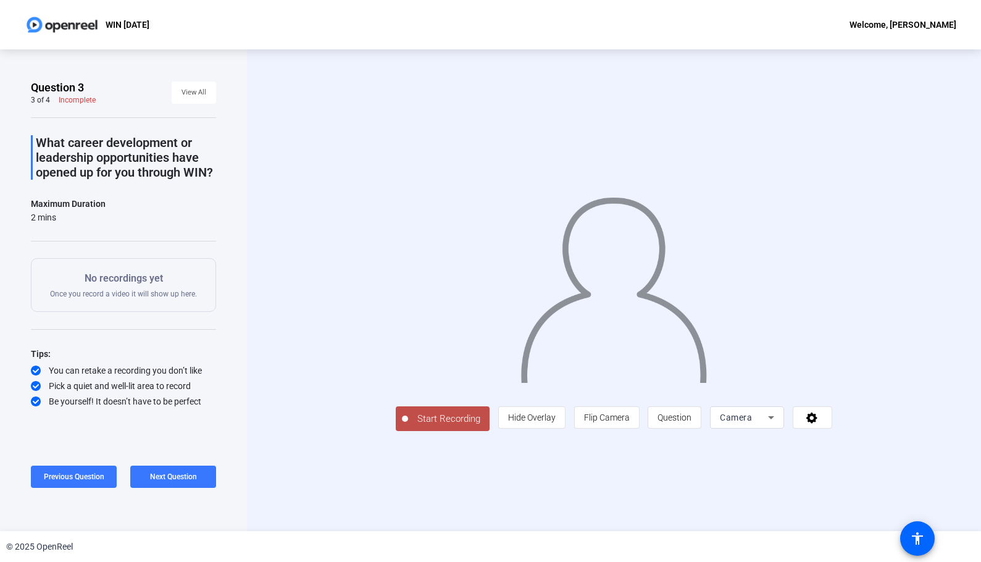
click at [464, 409] on button "Start Recording" at bounding box center [443, 418] width 94 height 25
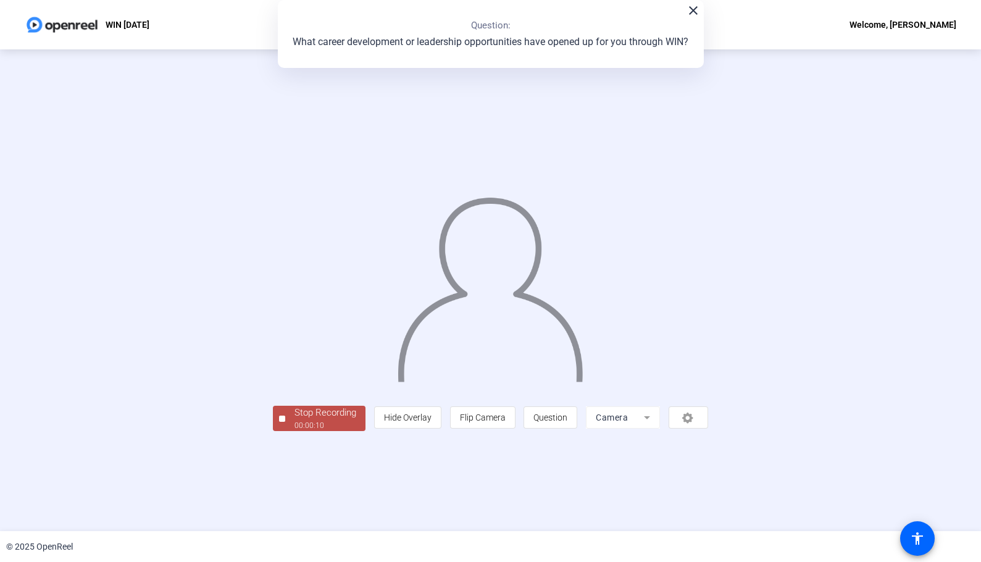
click at [337, 423] on div "00:00:10" at bounding box center [325, 425] width 62 height 11
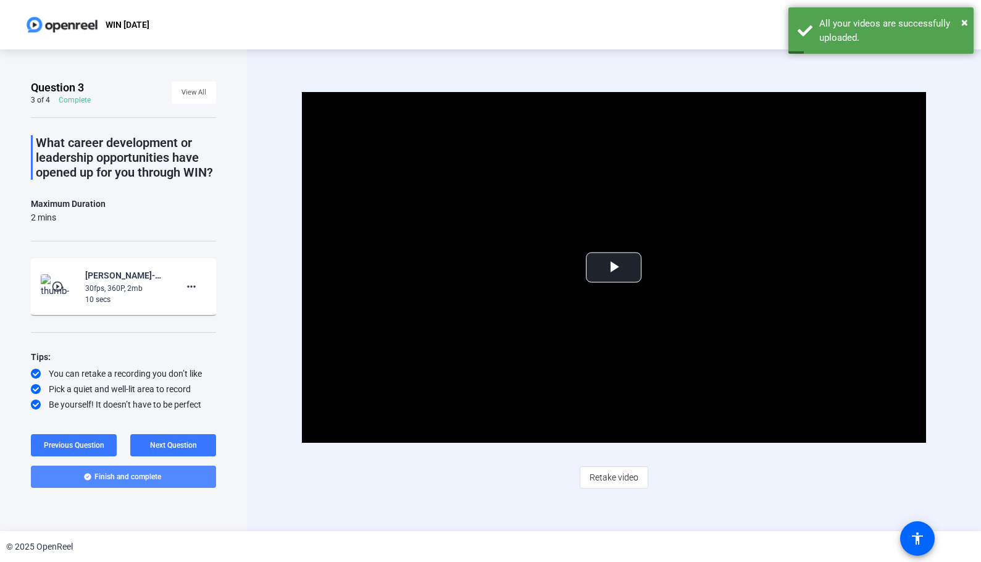
click at [173, 478] on span at bounding box center [123, 477] width 185 height 30
